Goal: Contribute content

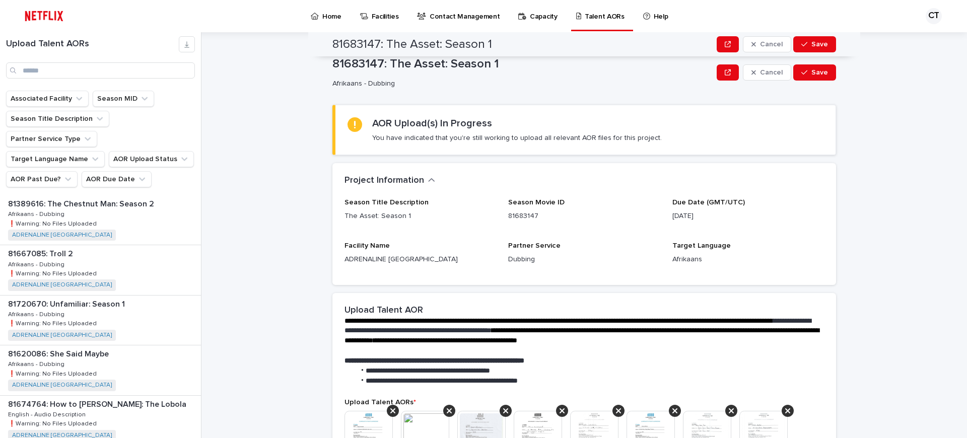
scroll to position [176, 0]
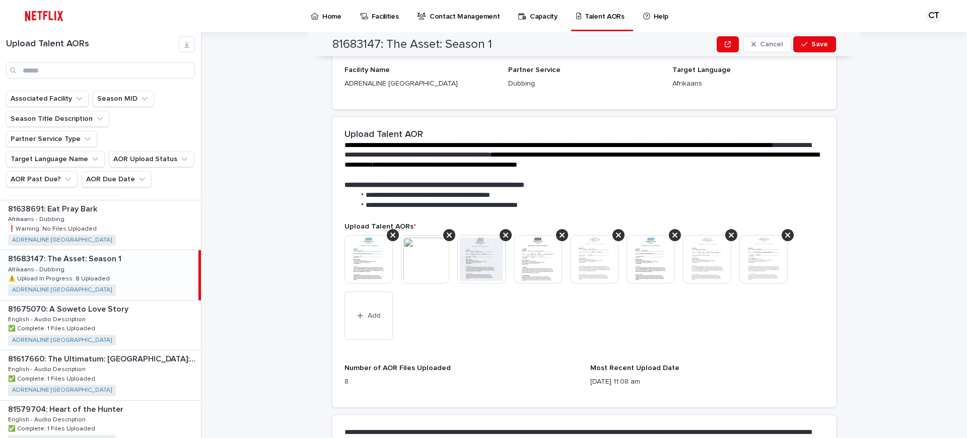
click at [369, 254] on img at bounding box center [369, 259] width 48 height 48
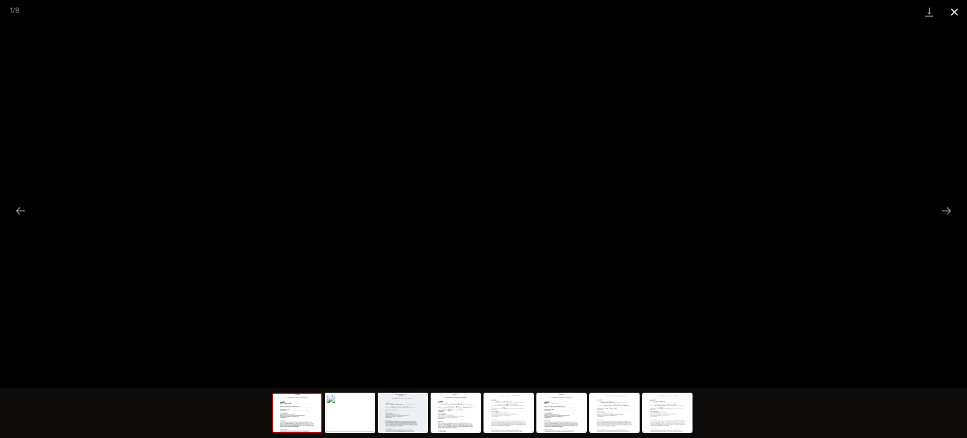
click at [954, 11] on button "Close gallery" at bounding box center [954, 12] width 25 height 24
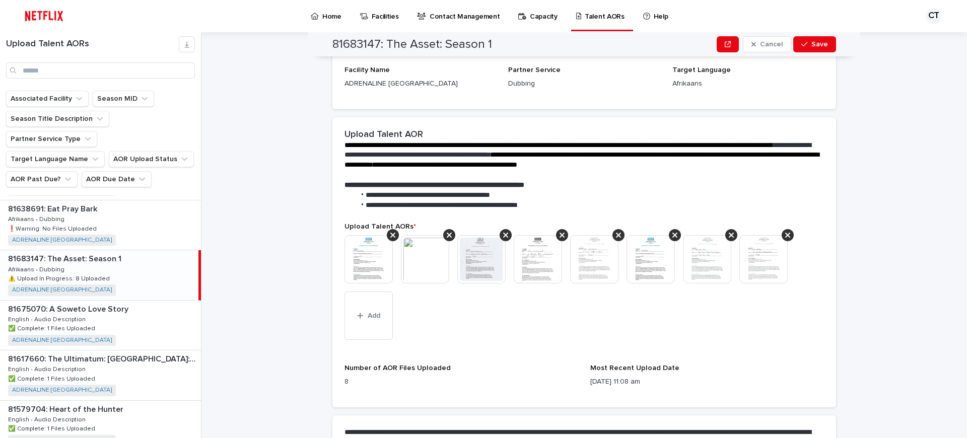
click at [365, 265] on img at bounding box center [369, 259] width 48 height 48
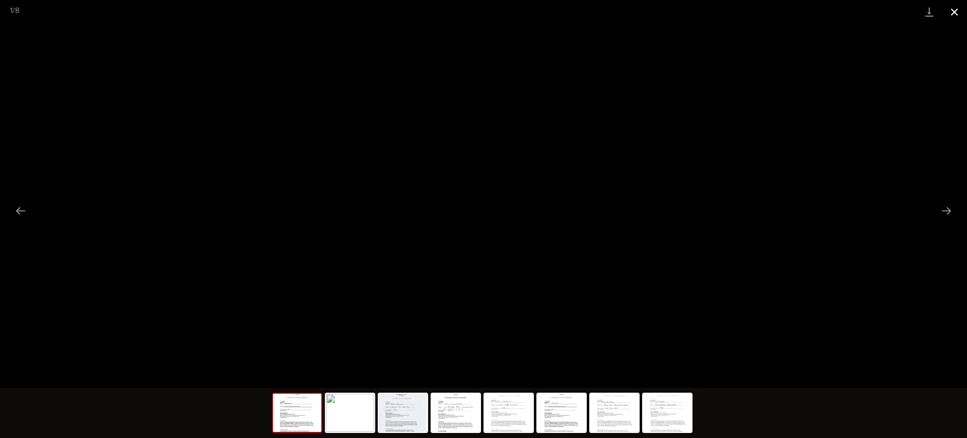
click at [953, 12] on button "Close gallery" at bounding box center [954, 12] width 25 height 24
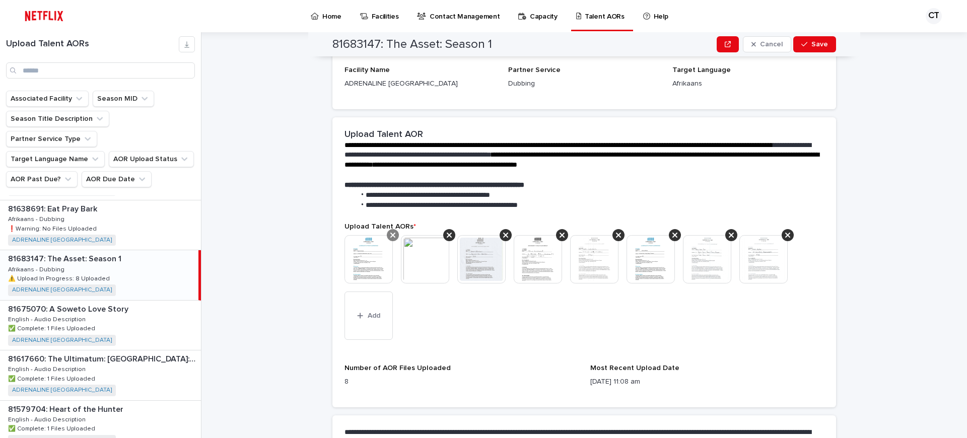
click at [390, 233] on icon at bounding box center [392, 235] width 5 height 5
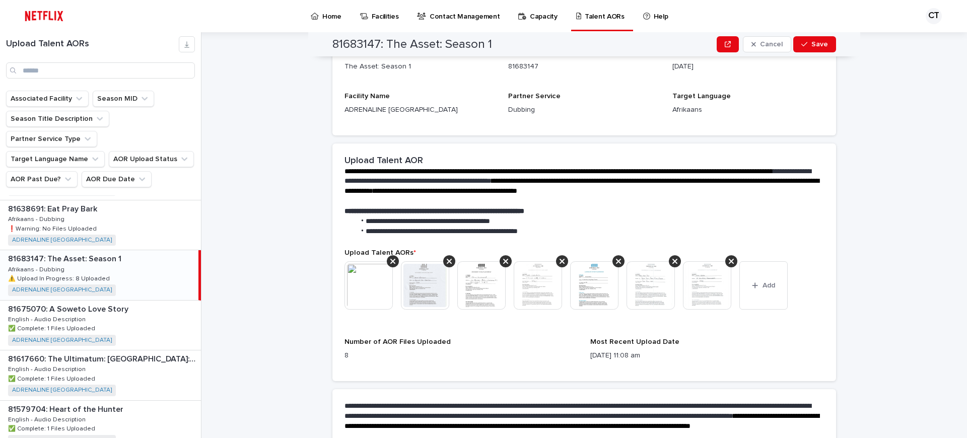
scroll to position [150, 0]
click at [392, 259] on icon at bounding box center [392, 261] width 5 height 8
click at [395, 262] on icon at bounding box center [392, 260] width 5 height 5
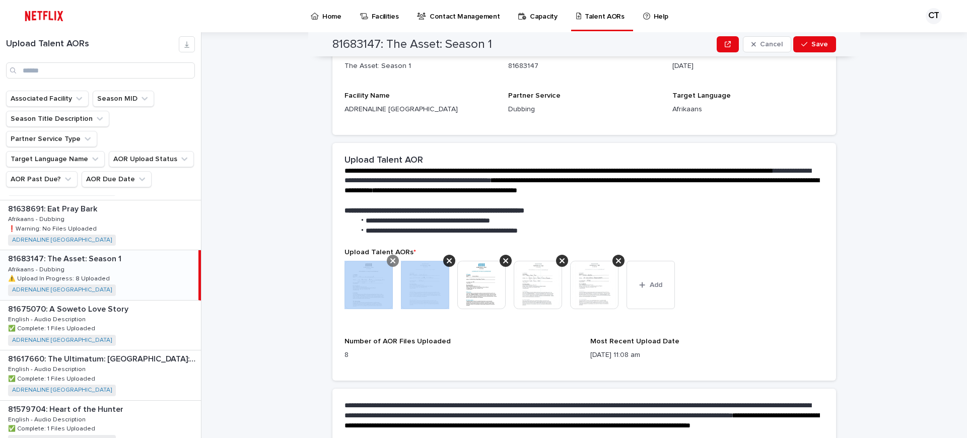
click at [394, 261] on icon at bounding box center [392, 260] width 5 height 5
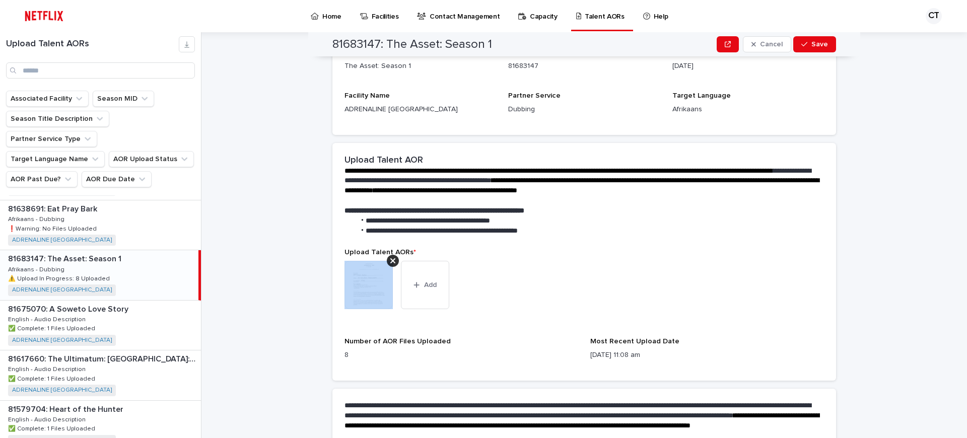
click at [394, 261] on icon at bounding box center [392, 260] width 5 height 5
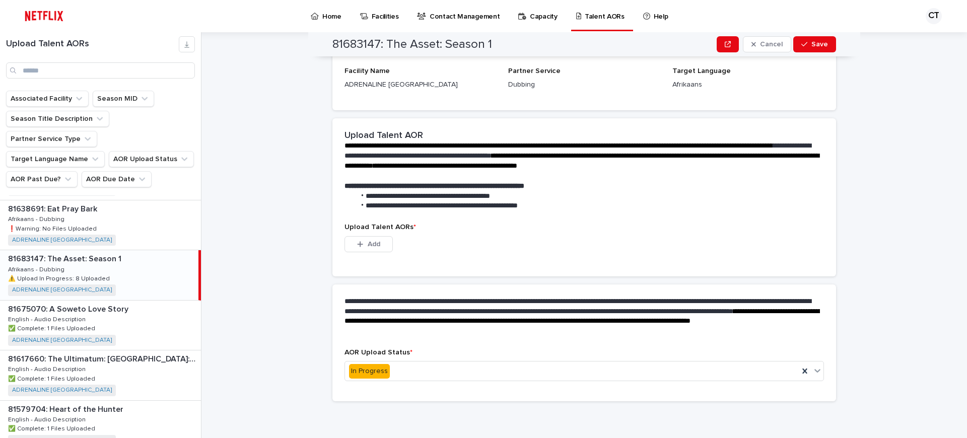
scroll to position [81, 0]
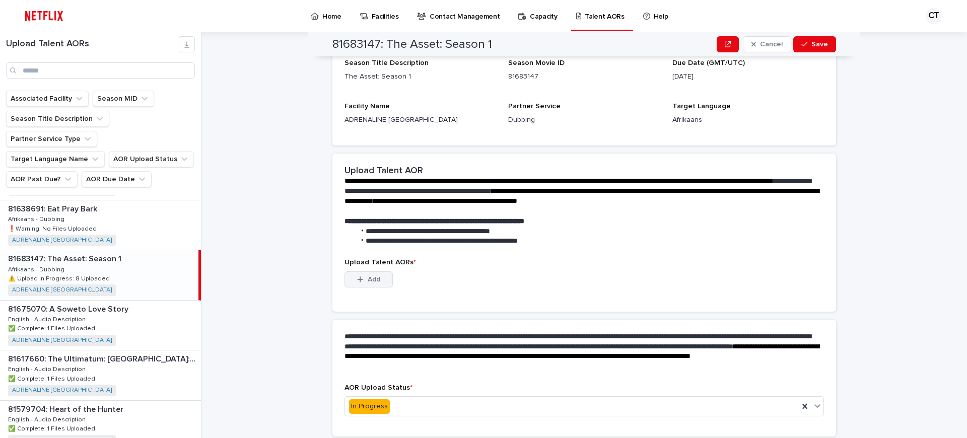
click at [369, 276] on span "Add" at bounding box center [374, 279] width 13 height 7
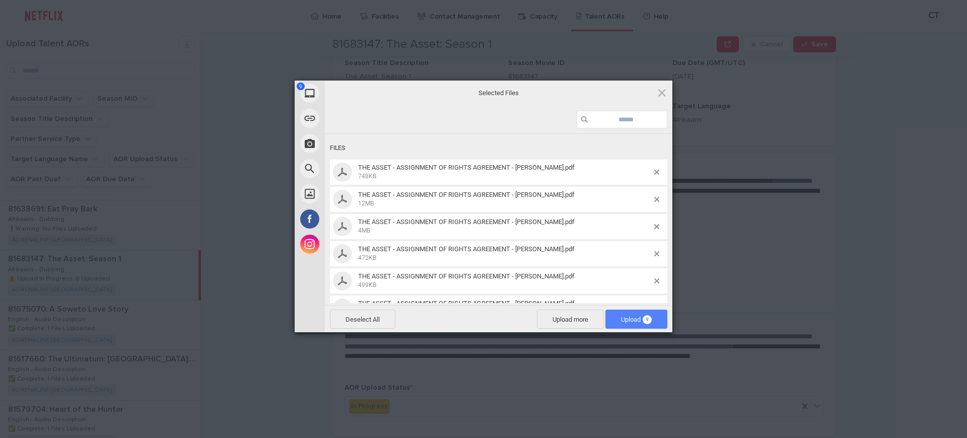
click at [624, 319] on span "Upload 9" at bounding box center [636, 320] width 31 height 8
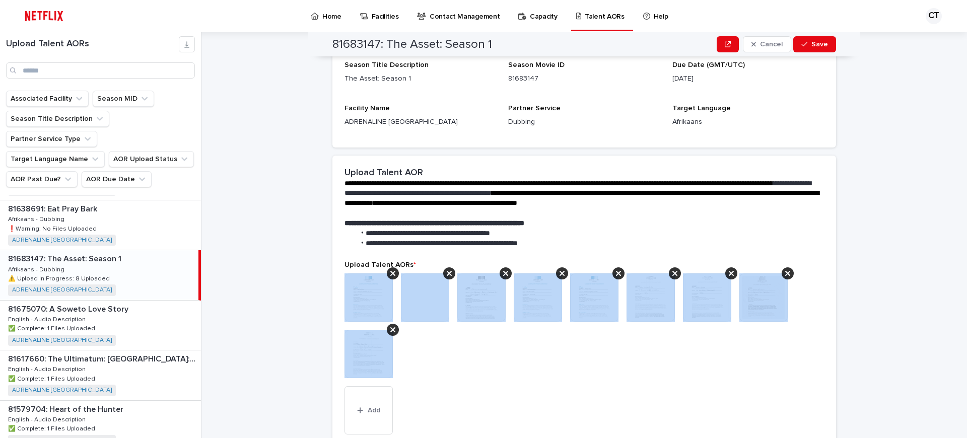
scroll to position [205, 0]
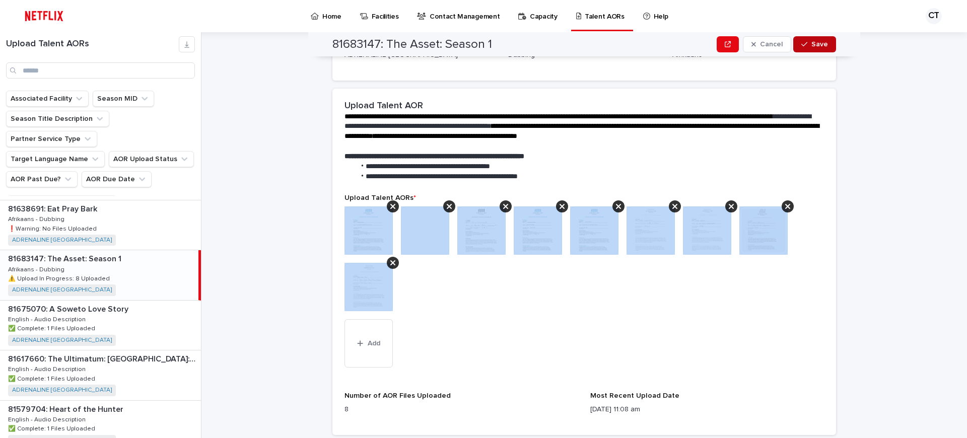
click at [815, 41] on span "Save" at bounding box center [820, 44] width 17 height 7
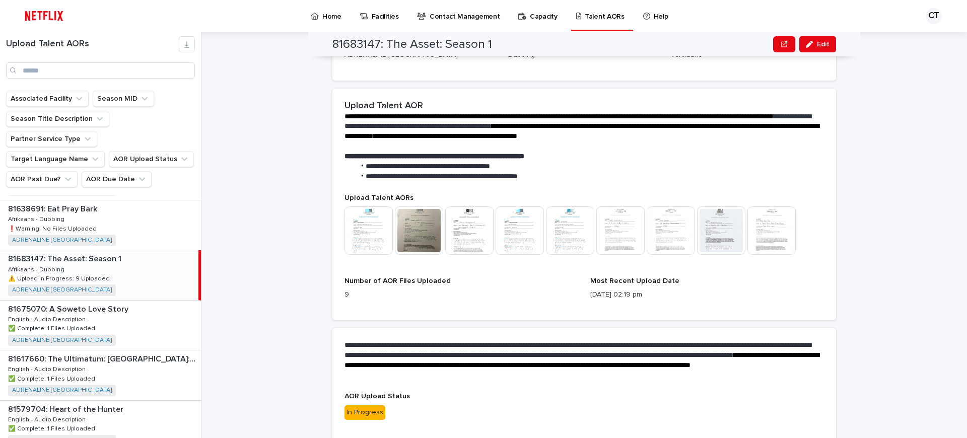
click at [500, 299] on p "9" at bounding box center [462, 295] width 234 height 11
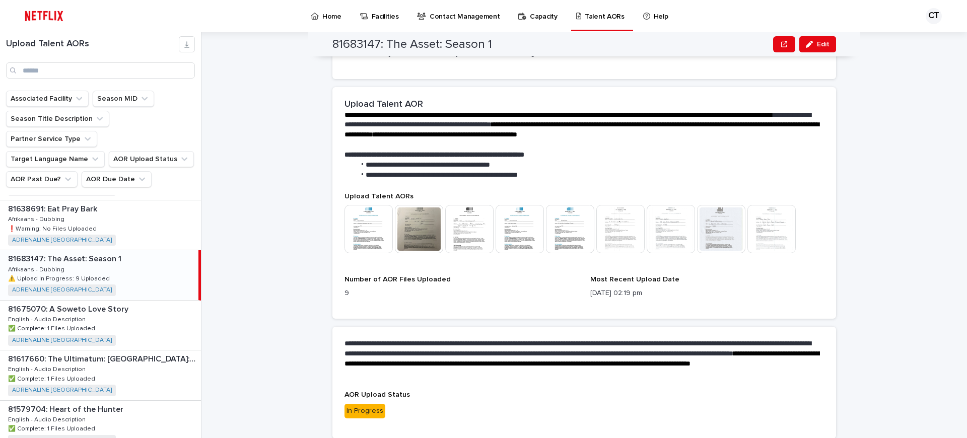
click at [368, 233] on img at bounding box center [369, 229] width 48 height 48
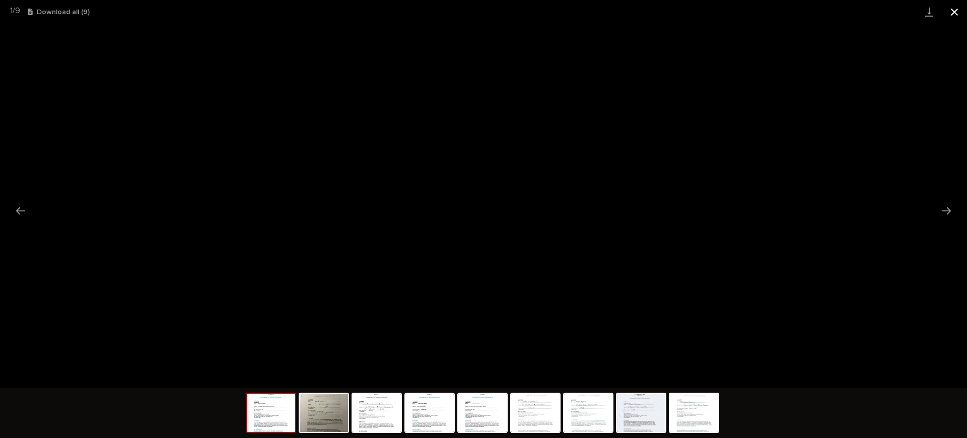
click at [955, 12] on button "Close gallery" at bounding box center [954, 12] width 25 height 24
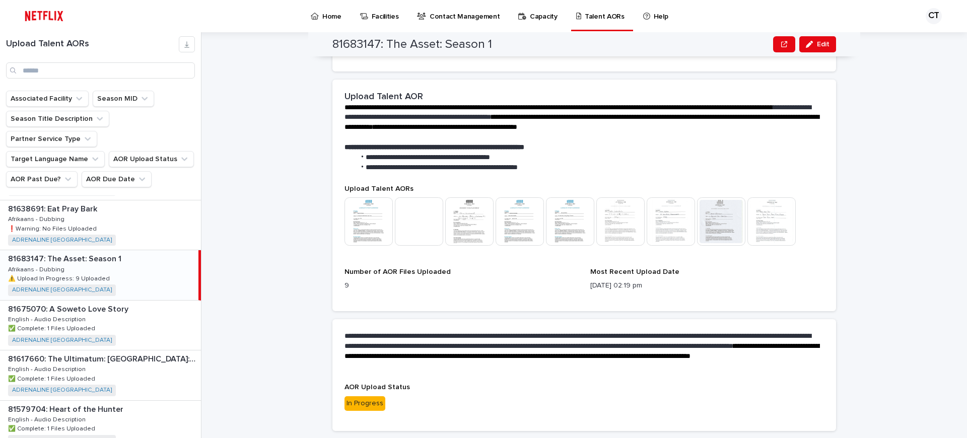
scroll to position [214, 0]
click at [614, 119] on span "**********" at bounding box center [582, 121] width 475 height 17
